Goal: Communication & Community: Answer question/provide support

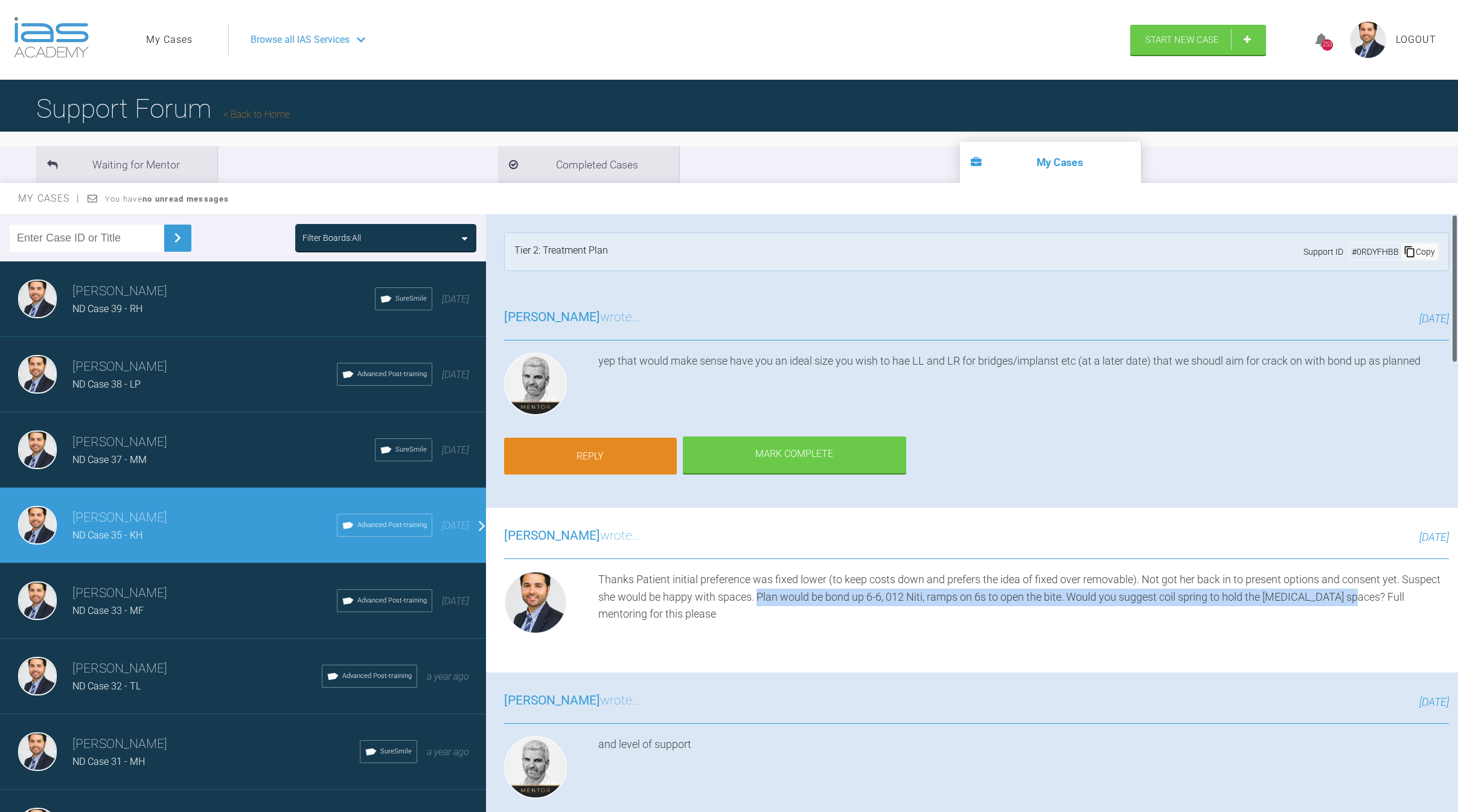
click at [548, 440] on link "Reply" at bounding box center [591, 457] width 173 height 37
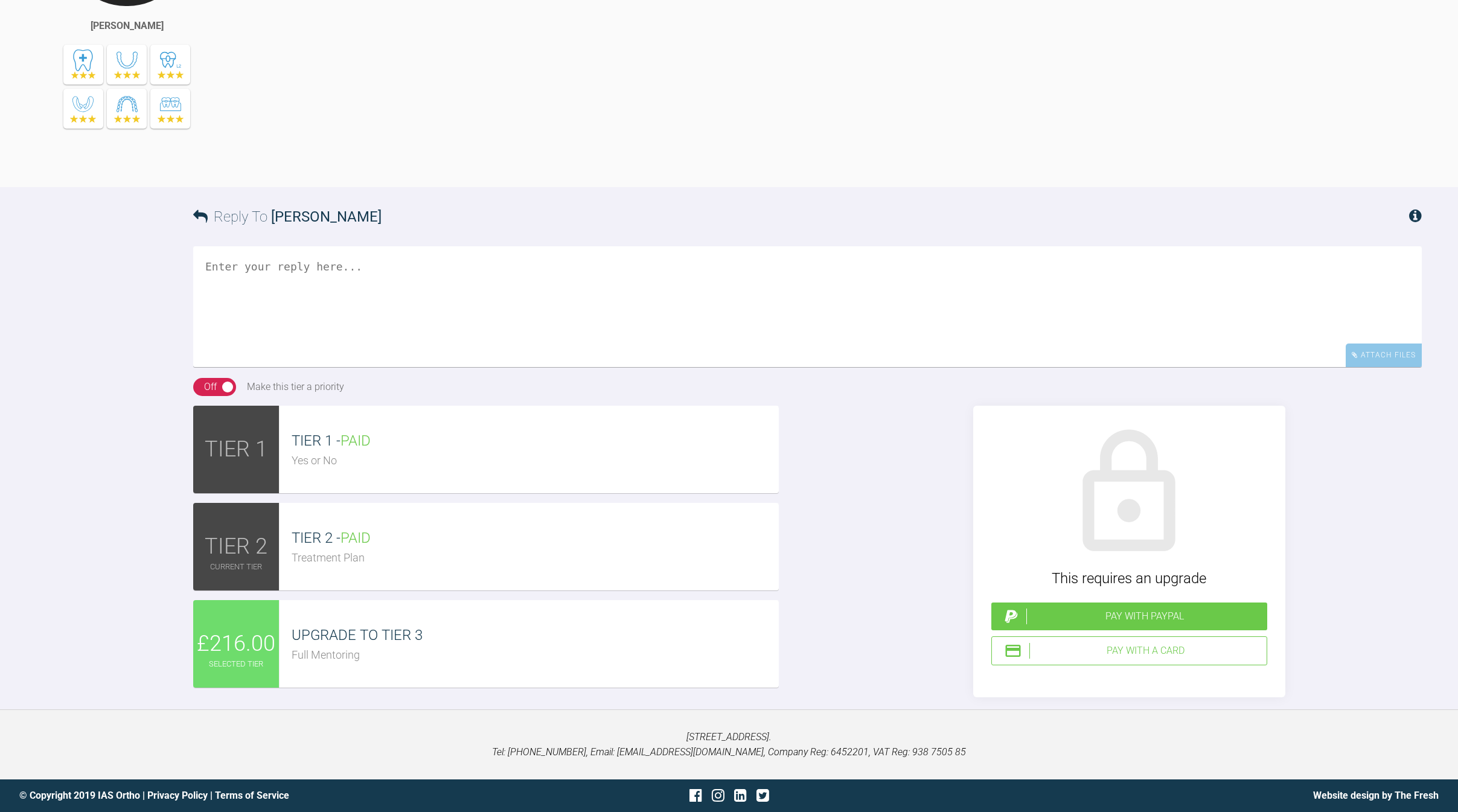
scroll to position [3974, 0]
click at [523, 646] on div "UPGRADE TO TIER 3" at bounding box center [535, 634] width 487 height 23
click at [1362, 367] on div "Attach Files" at bounding box center [1383, 355] width 76 height 23
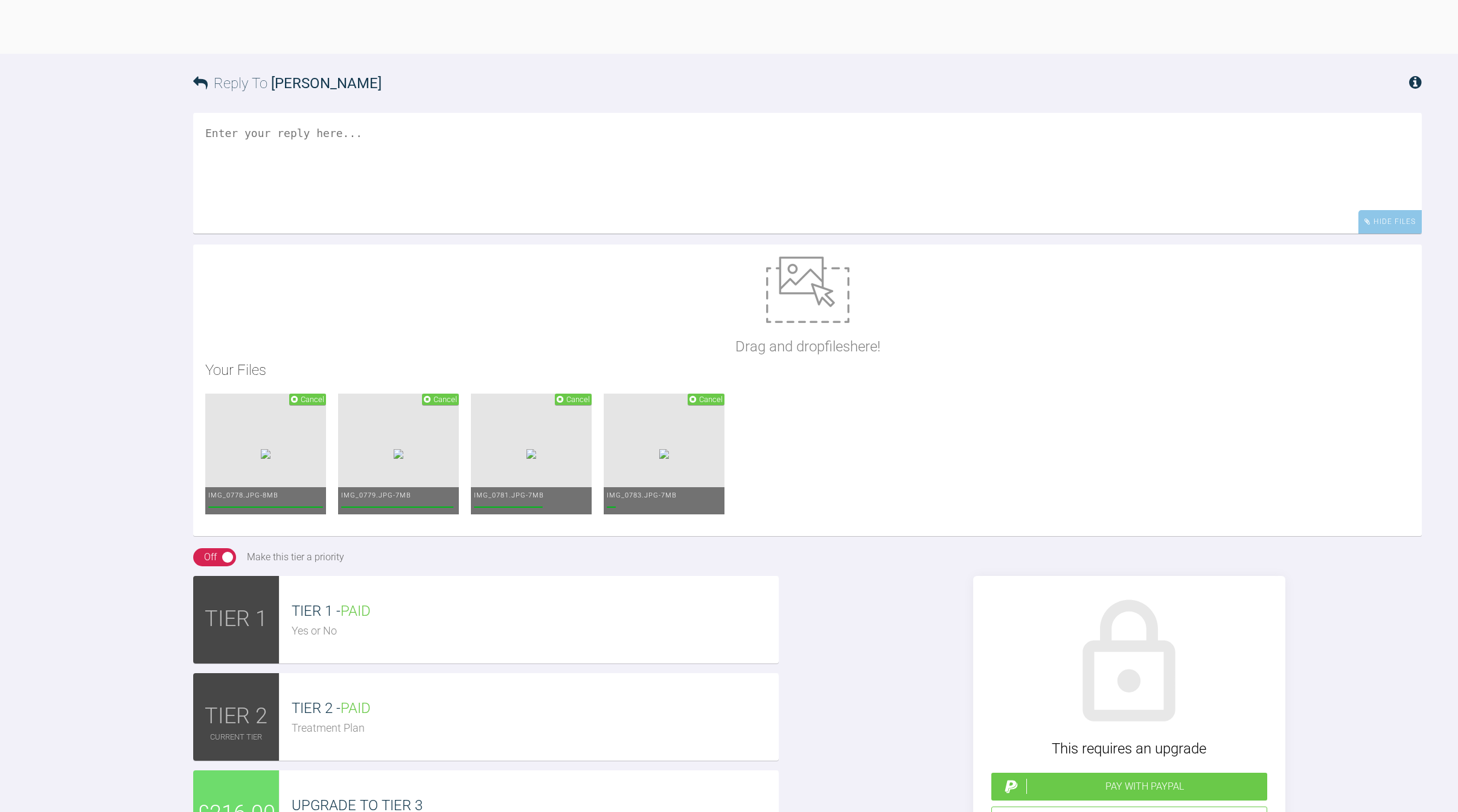
click at [609, 233] on textarea at bounding box center [807, 173] width 1228 height 121
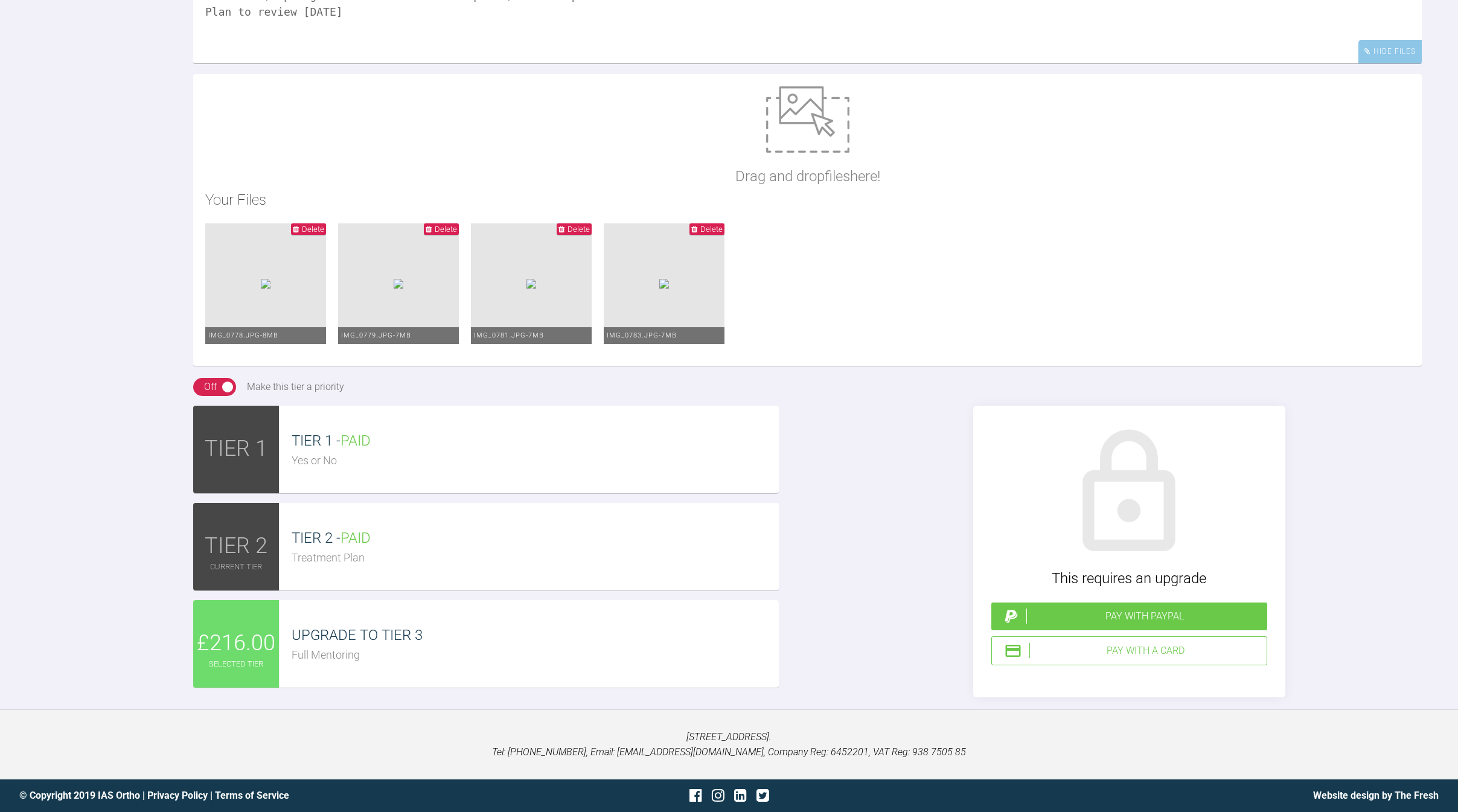
scroll to position [4067, 0]
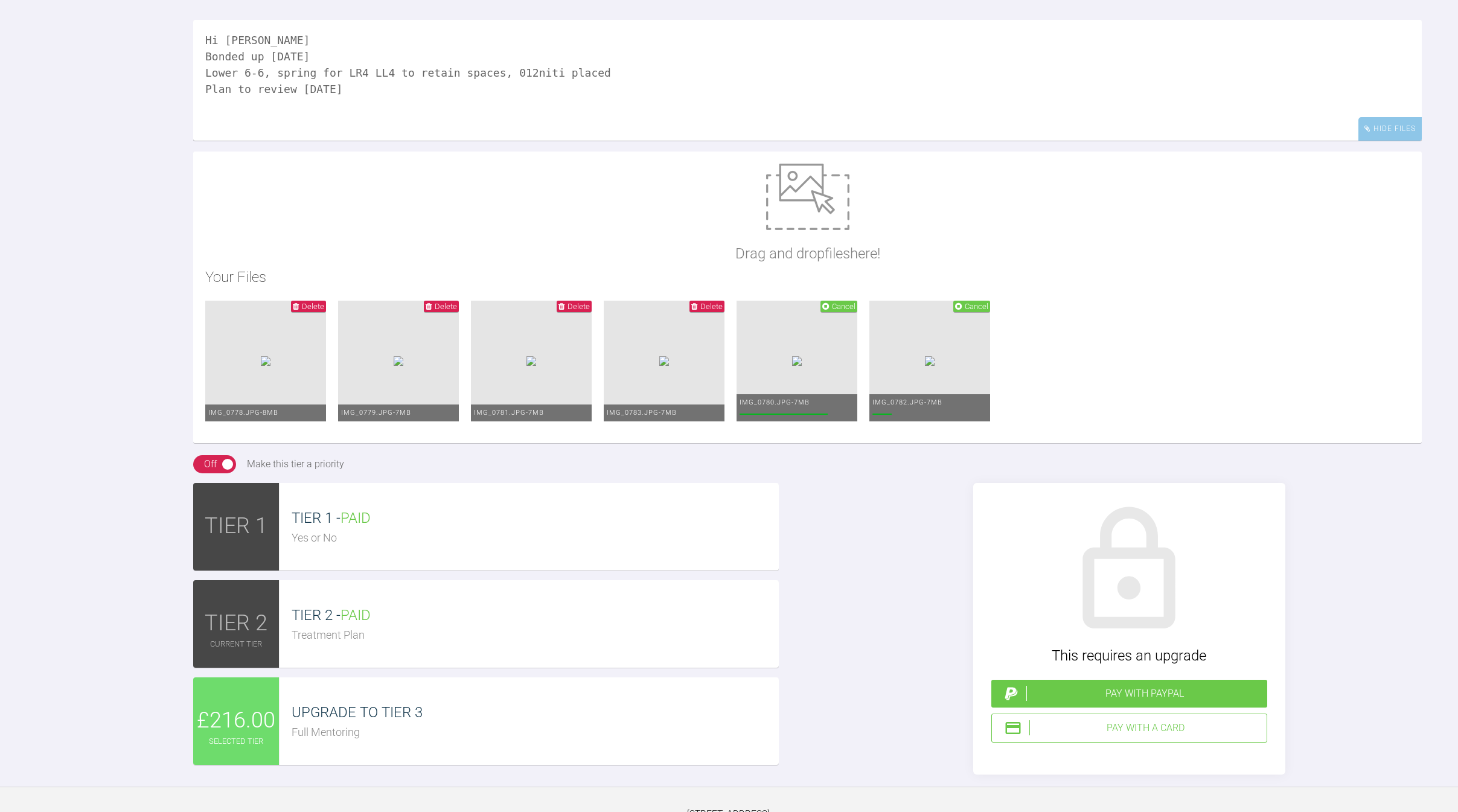
click at [630, 141] on textarea "Hi [PERSON_NAME] Bonded up [DATE] Lower 6-6, spring for LR4 LL4 to retain space…" at bounding box center [807, 80] width 1228 height 121
click at [631, 141] on textarea "Hi [PERSON_NAME] Bonded up [DATE] Lower 6-6, spring for LR4 LL4 to retain space…" at bounding box center [807, 80] width 1228 height 121
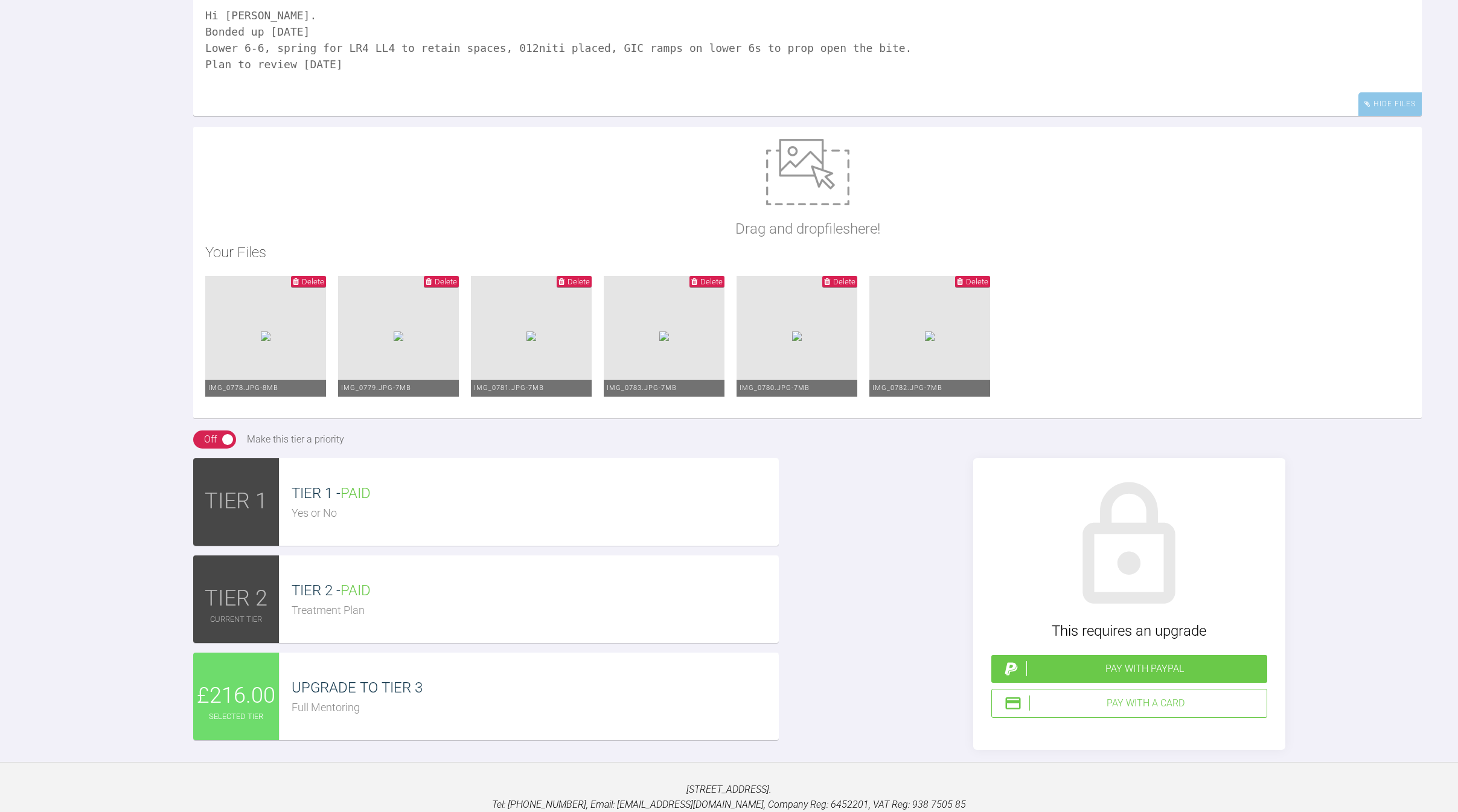
scroll to position [3906, 0]
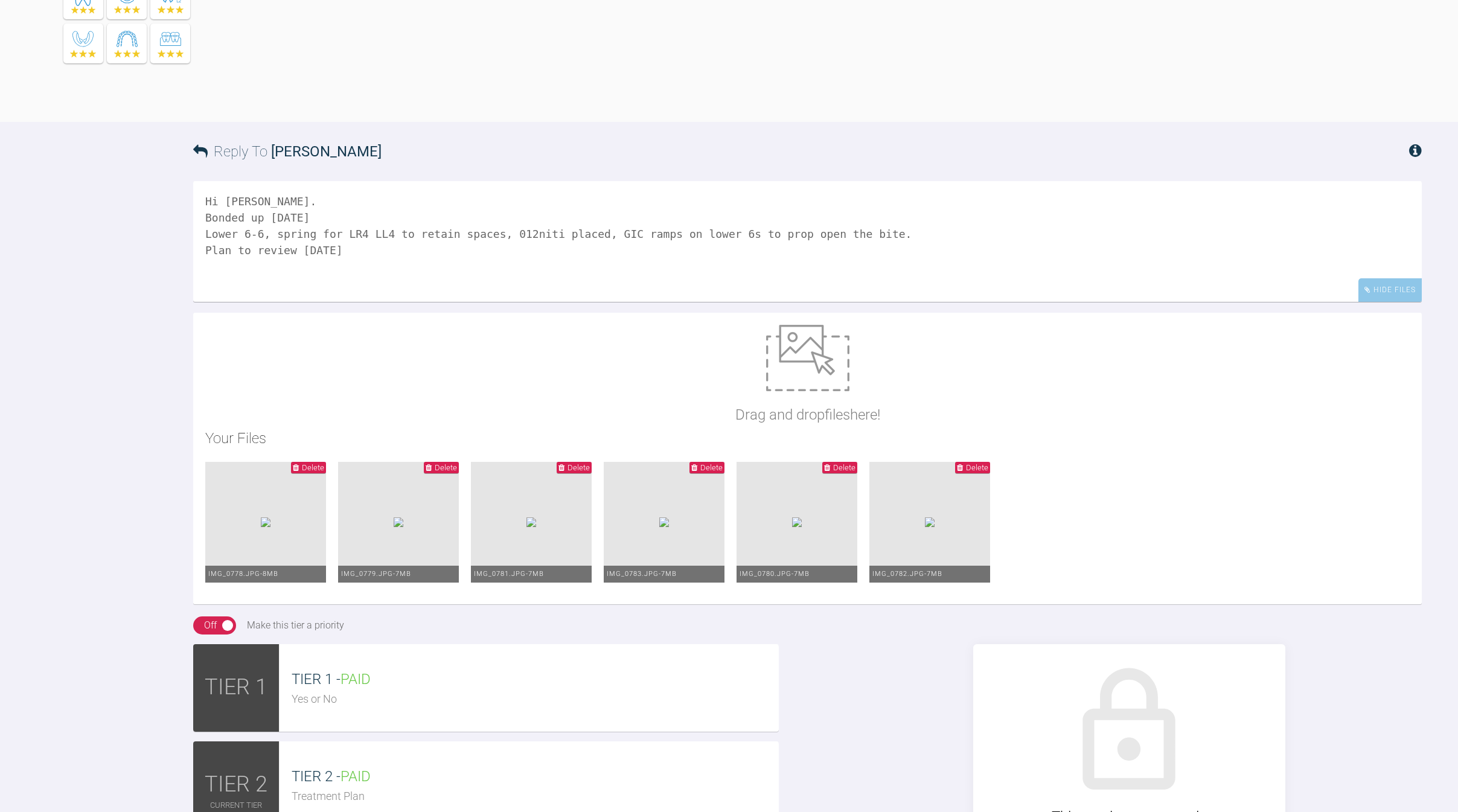
click at [308, 302] on textarea "Hi [PERSON_NAME]. Bonded up [DATE] Lower 6-6, spring for LR4 LL4 to retain spac…" at bounding box center [807, 241] width 1228 height 121
click at [723, 302] on textarea "Hi Ross. Bonded up today. Lower 6-6, spring for LR4 LL4 to retain spaces, 012ni…" at bounding box center [807, 241] width 1228 height 121
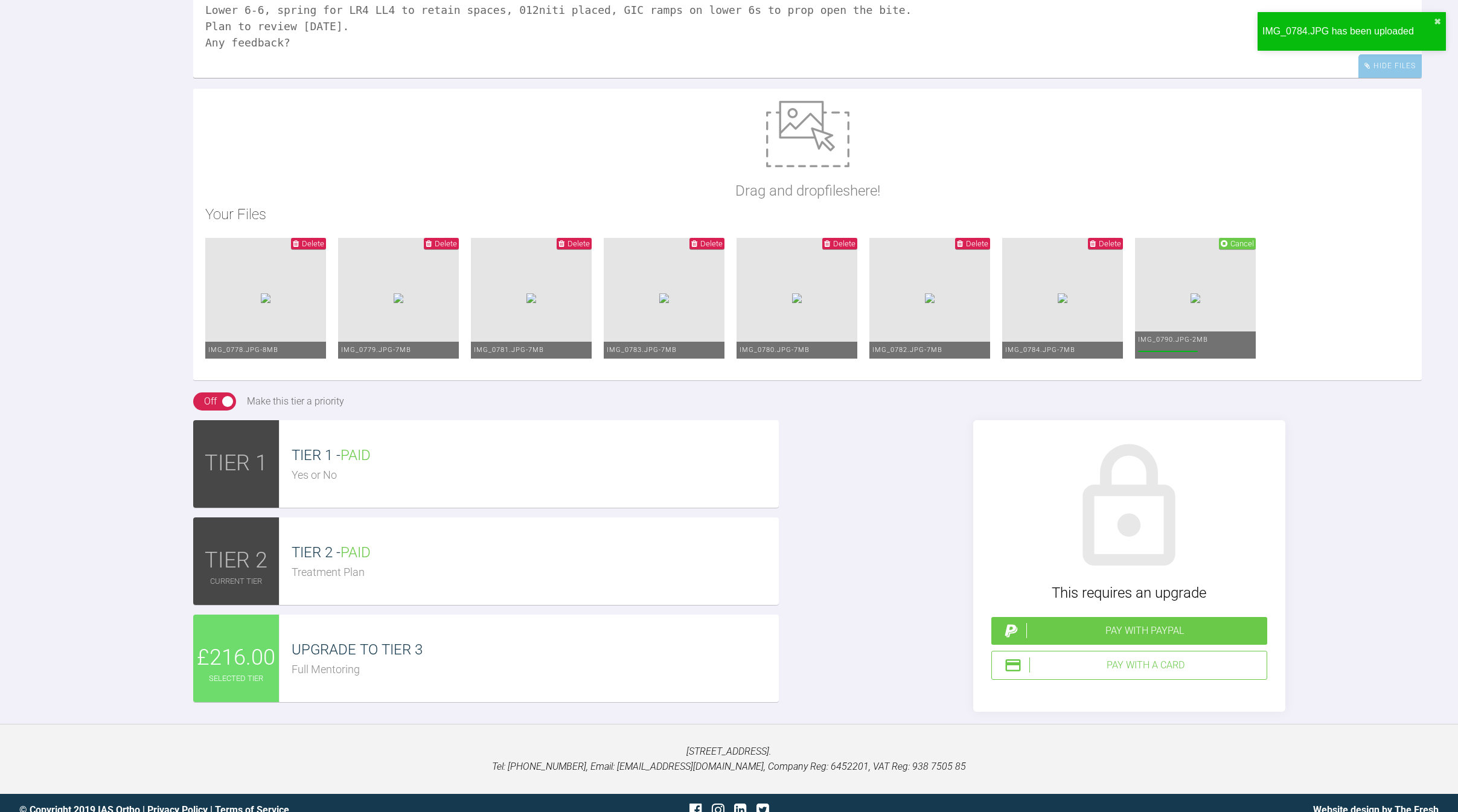
click at [345, 78] on textarea "Hi Ross. Bonded up today. Lower 6-6, spring for LR4 LL4 to retain spaces, 012ni…" at bounding box center [807, 17] width 1228 height 121
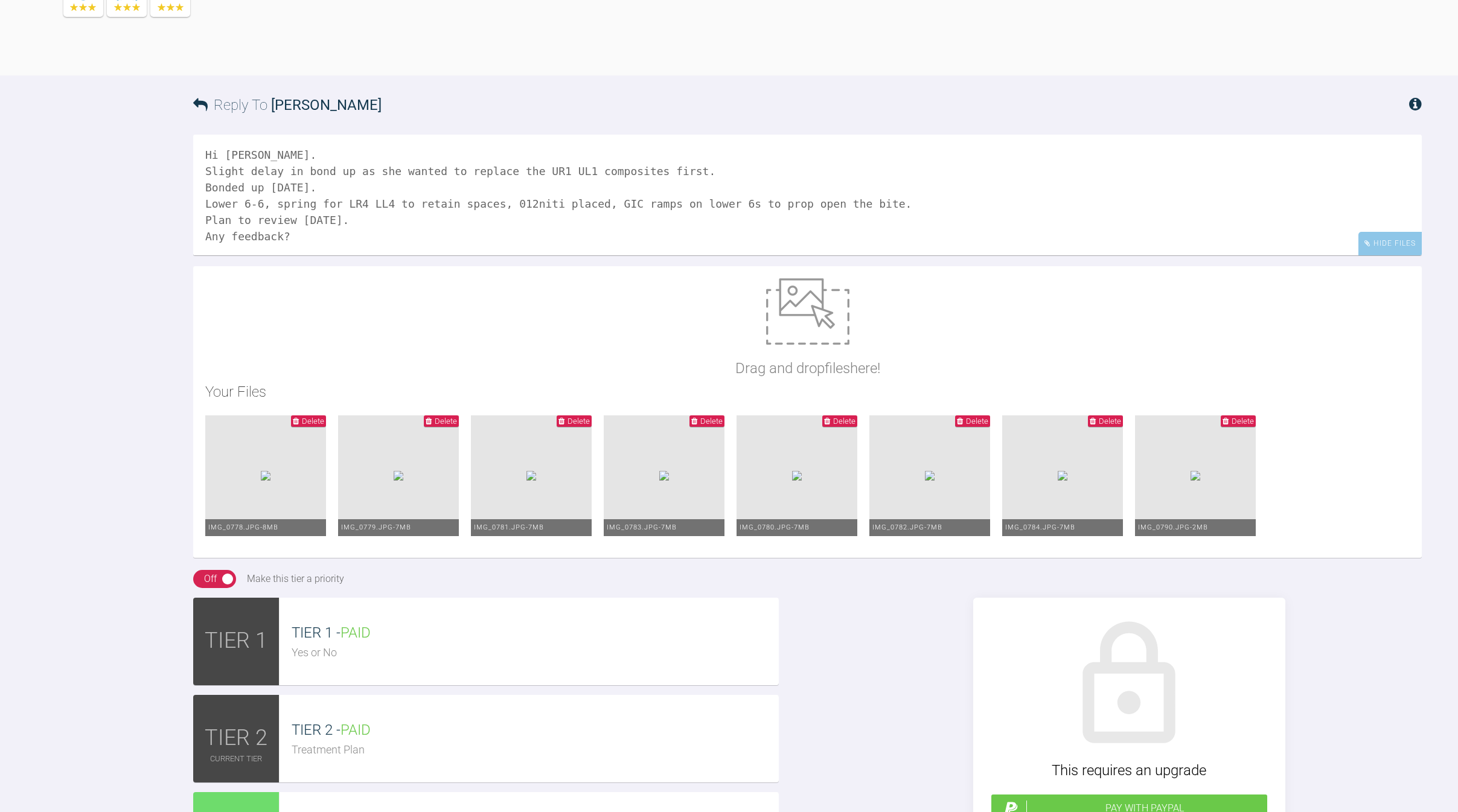
scroll to position [4139, 0]
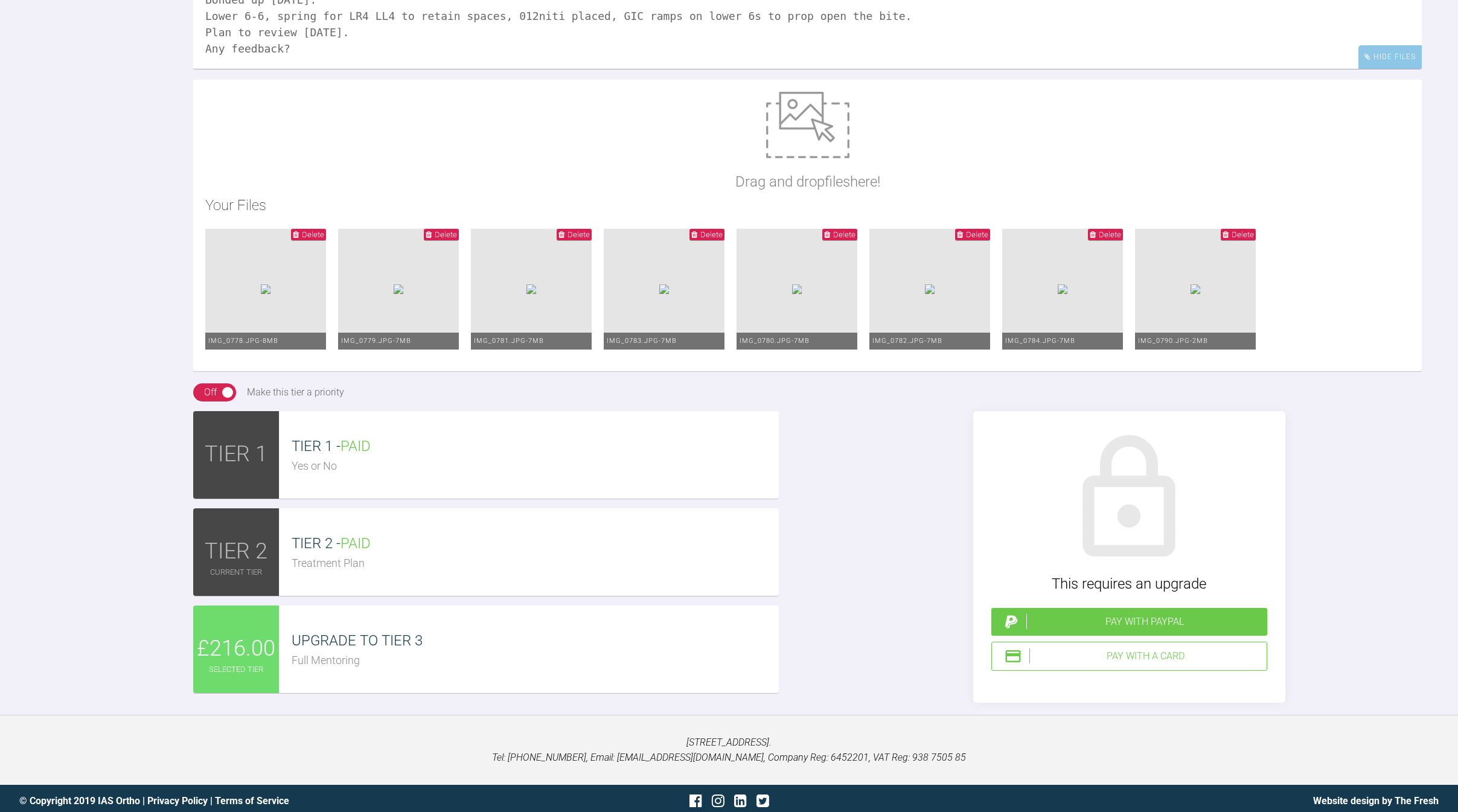
type textarea "Hi Ross. Slight delay in bond up as she wanted to replace the UR1 UL1 composite…"
click at [992, 359] on ul "Delete IMG_0778.JPG - 8MB Delete IMG_0779.JPG - 7MB Delete IMG_0781.JPG - 7MB D…" at bounding box center [808, 294] width 1204 height 131
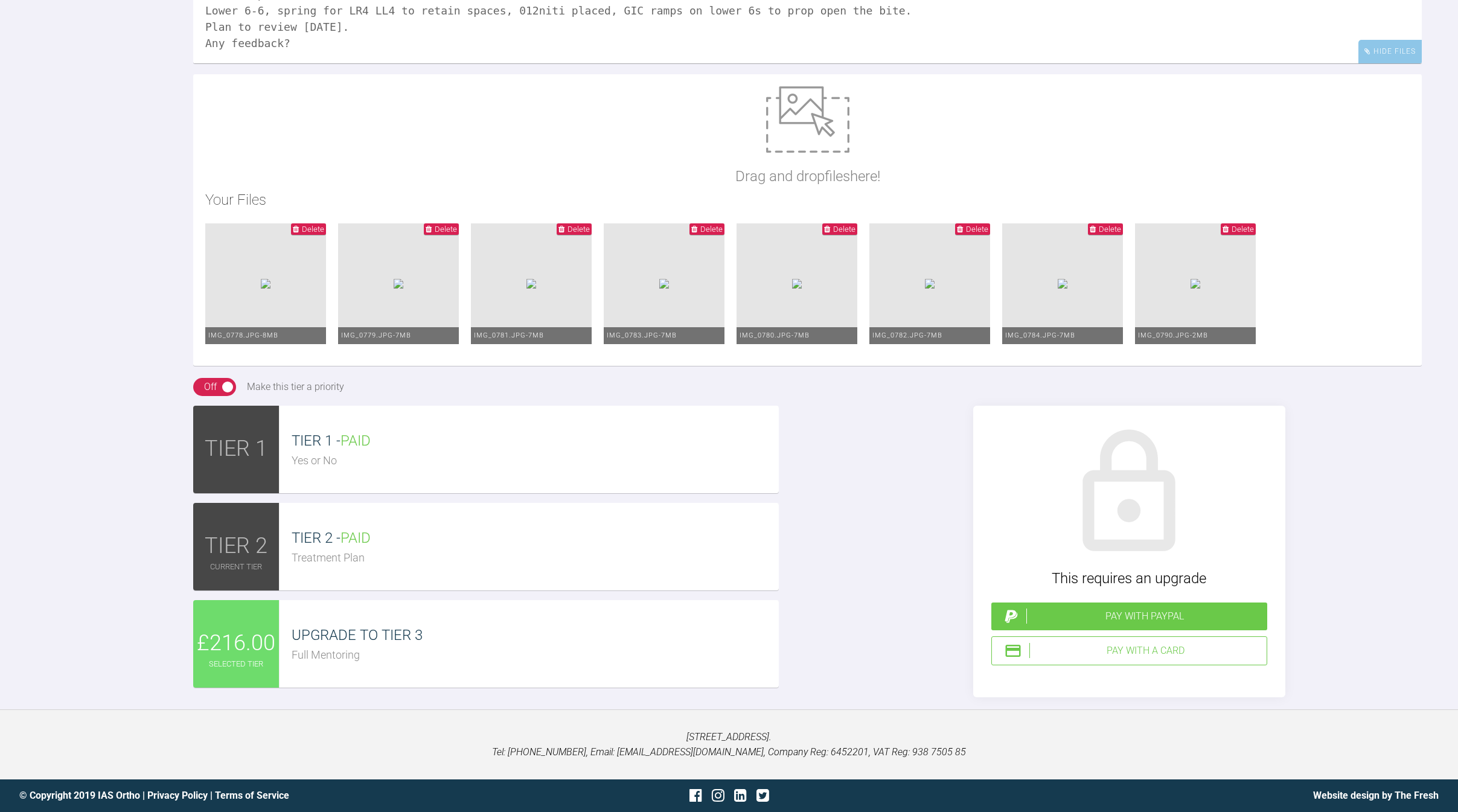
scroll to position [4471, 0]
click at [1078, 649] on div "Pay with a Card" at bounding box center [1145, 650] width 233 height 16
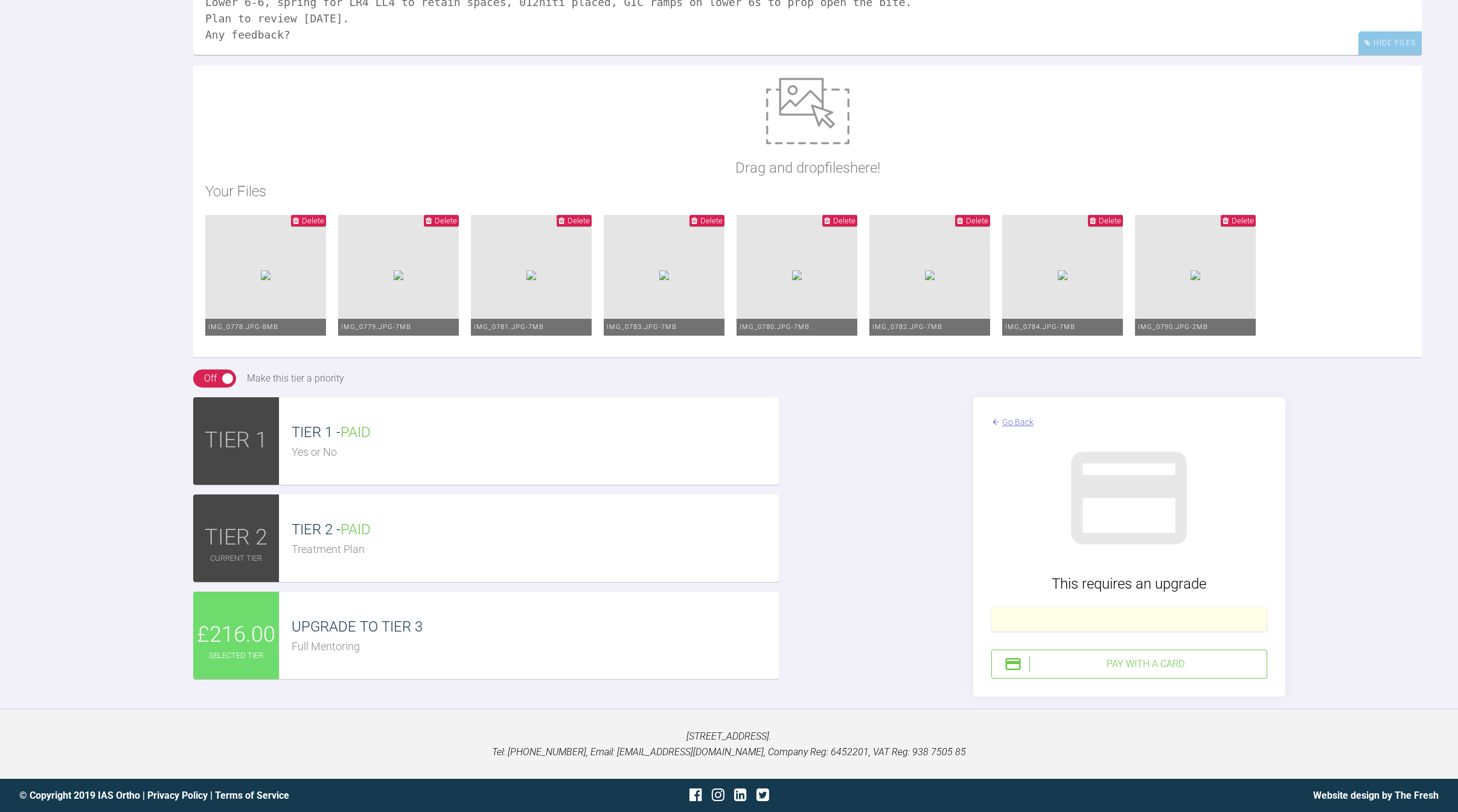
click at [1157, 672] on div "Pay with a Card" at bounding box center [1145, 663] width 233 height 16
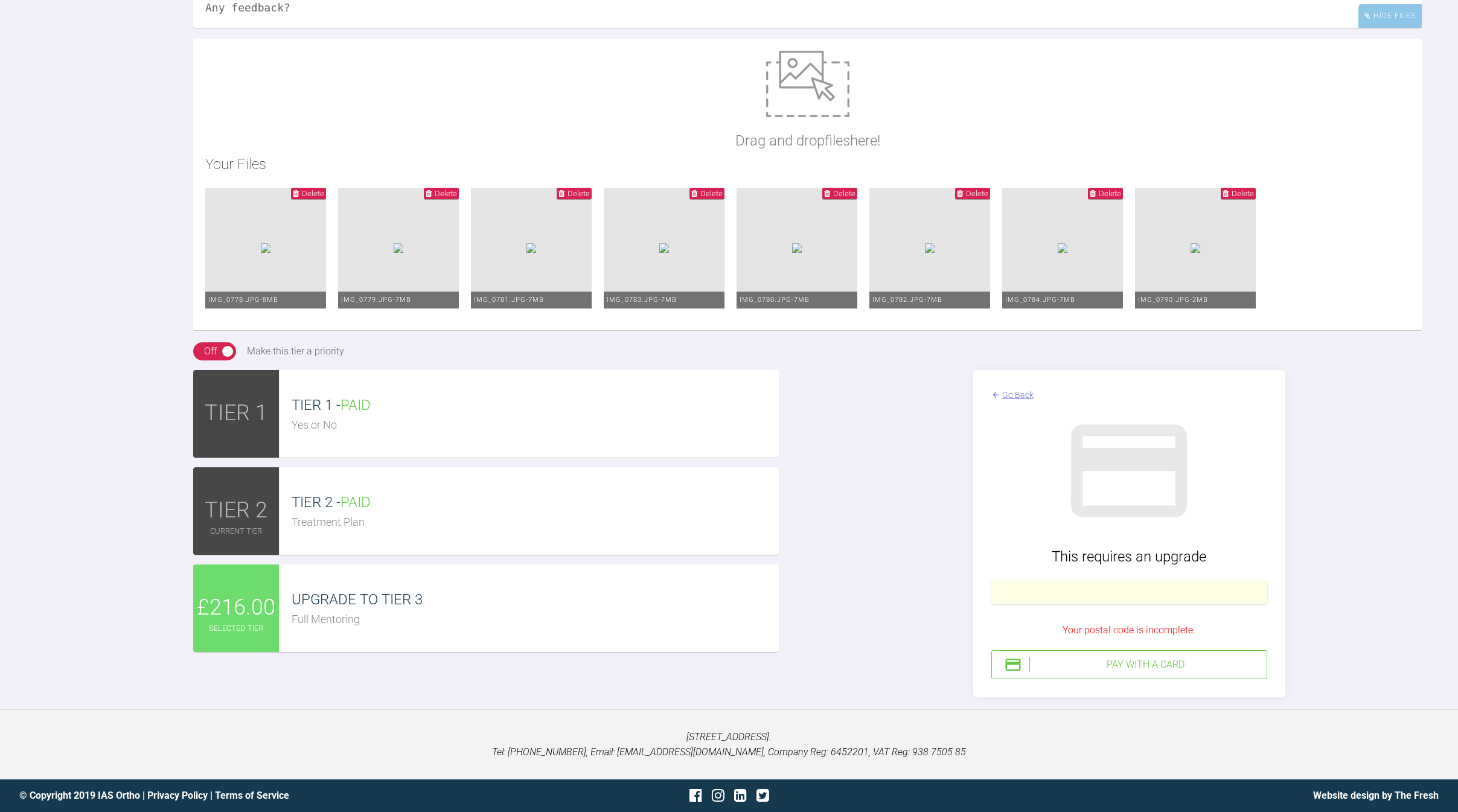
click at [1141, 672] on div "Pay with a Card" at bounding box center [1145, 664] width 233 height 16
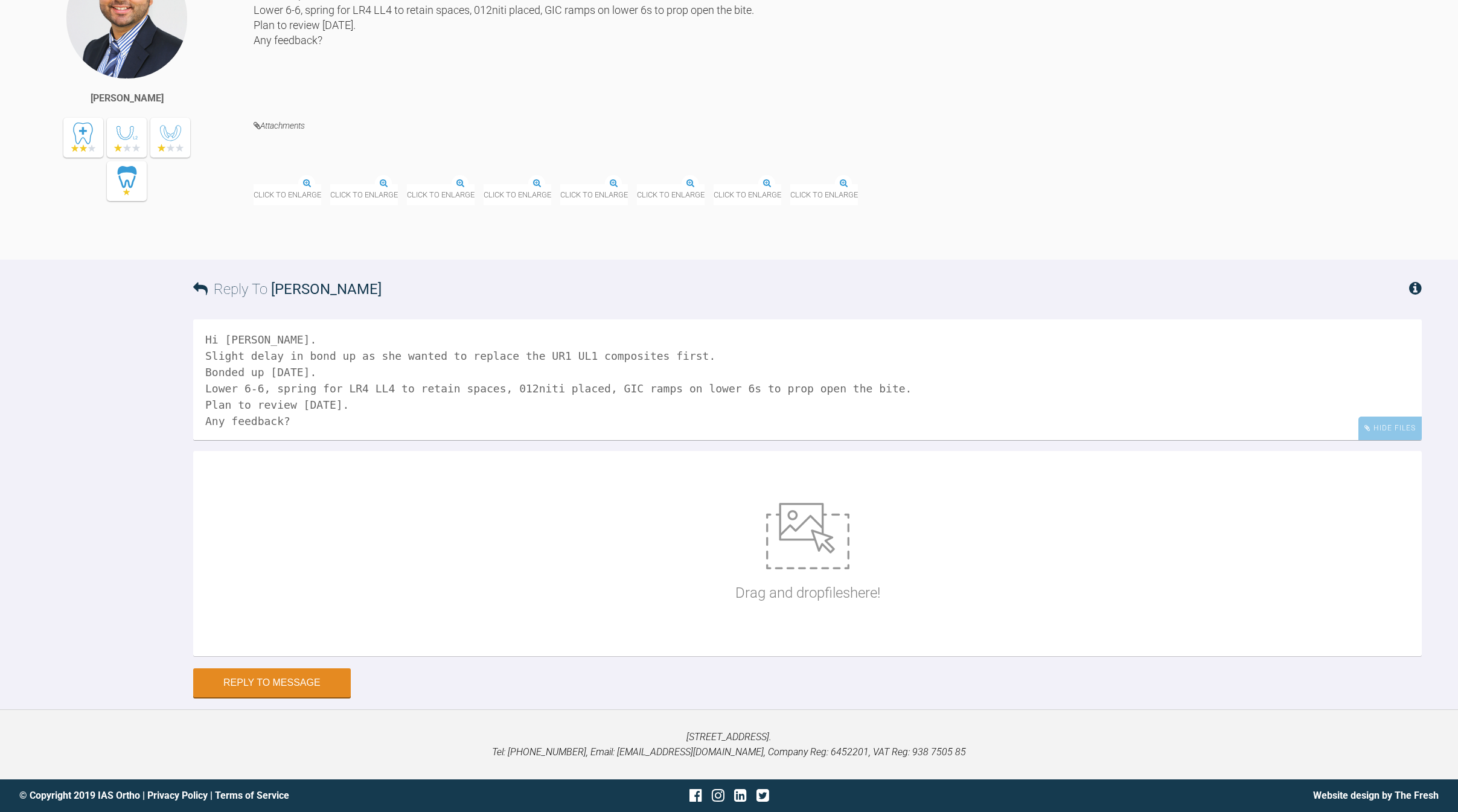
scroll to position [4234, 0]
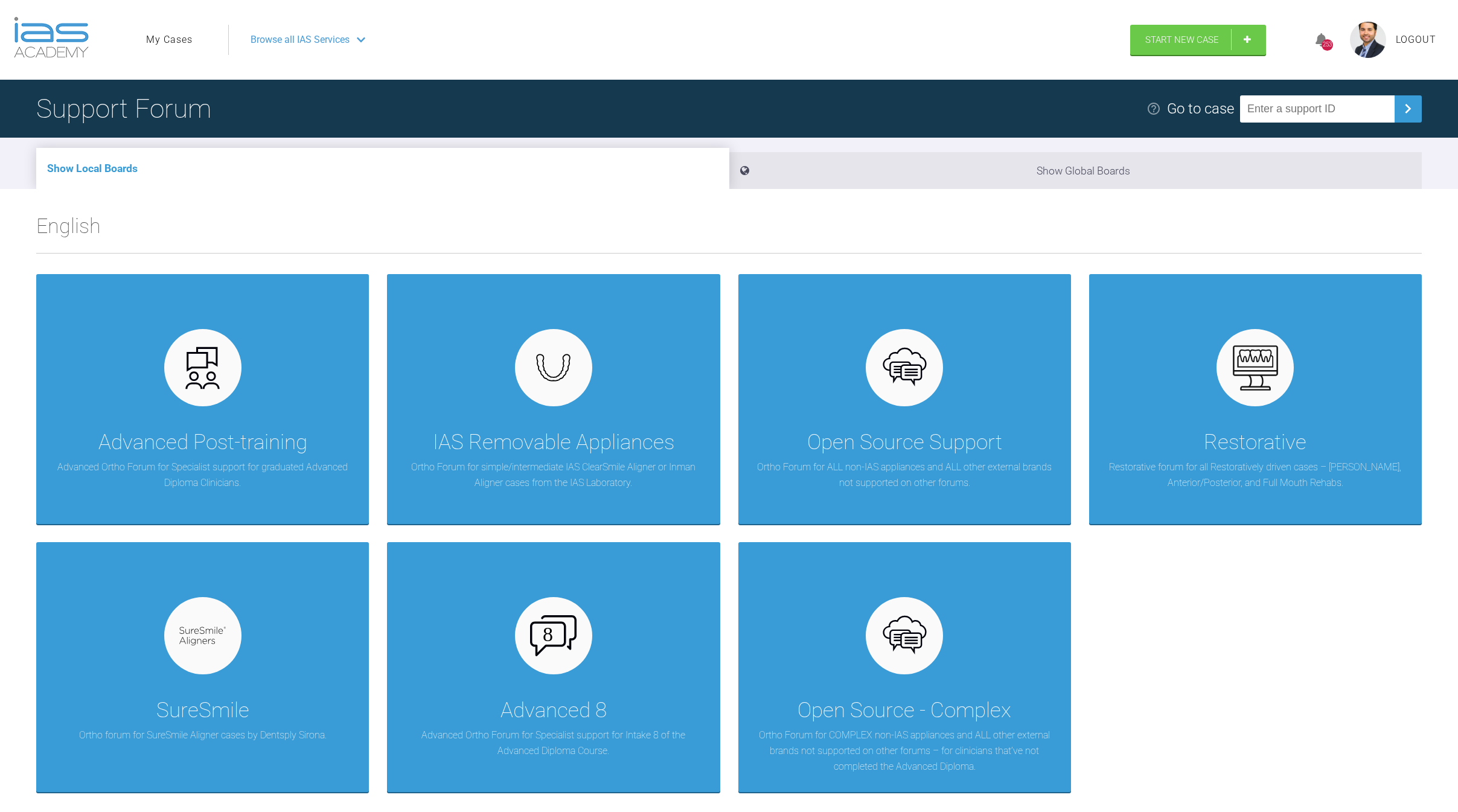
click at [352, 45] on div "Browse all IAS Services" at bounding box center [674, 40] width 868 height 30
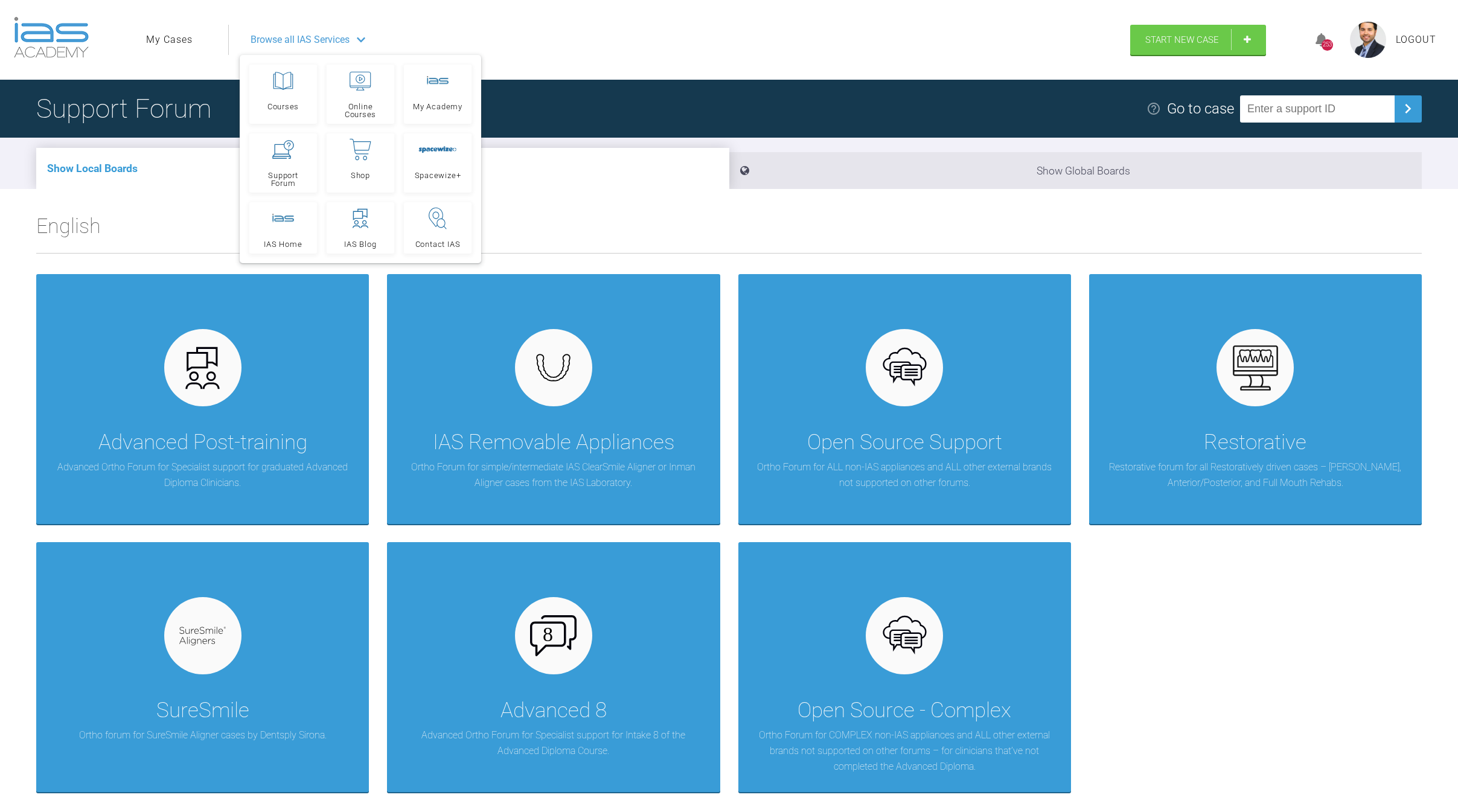
click at [352, 44] on div "Browse all IAS Services" at bounding box center [674, 40] width 868 height 30
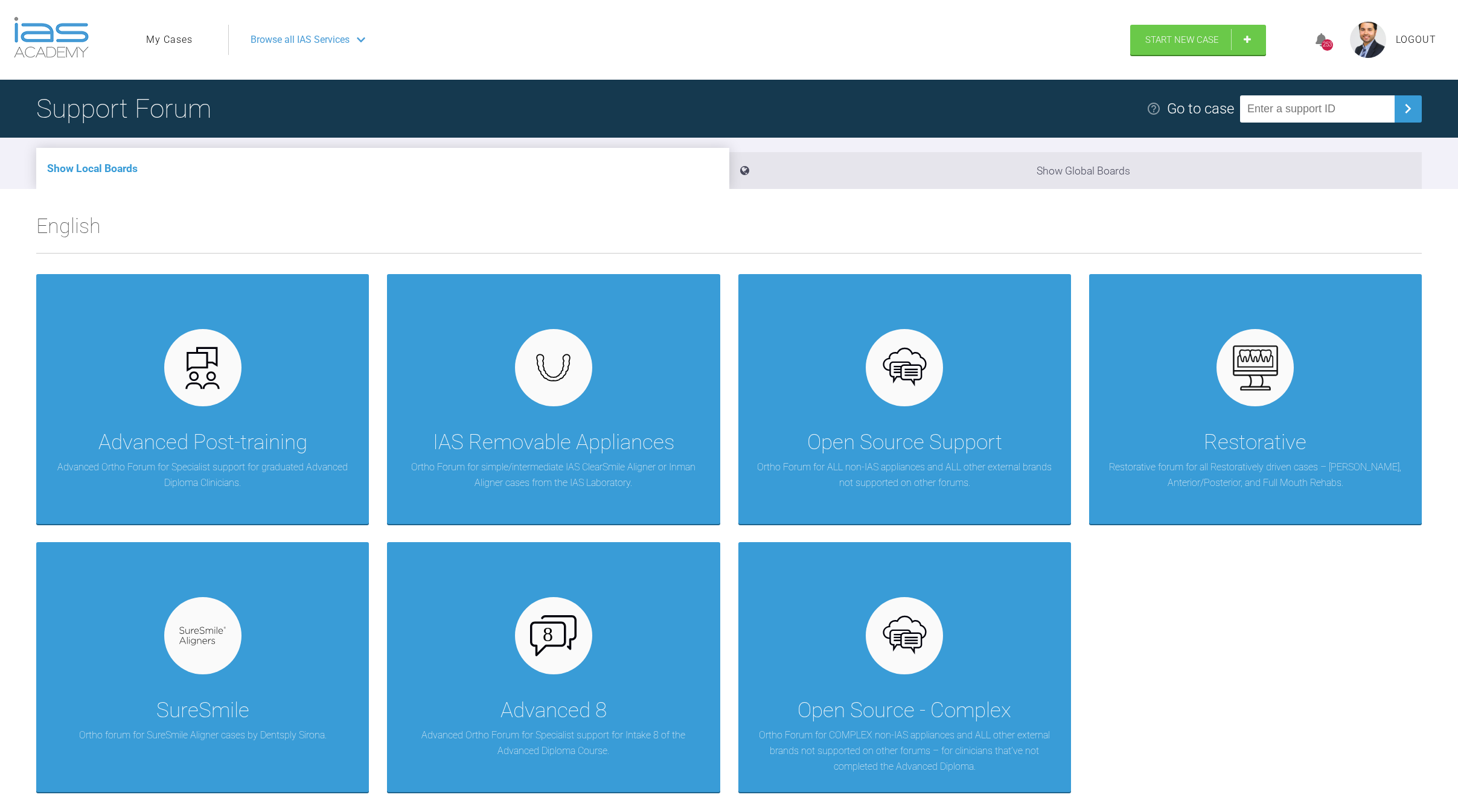
click at [1366, 34] on img at bounding box center [1368, 40] width 37 height 37
